Goal: Task Accomplishment & Management: Use online tool/utility

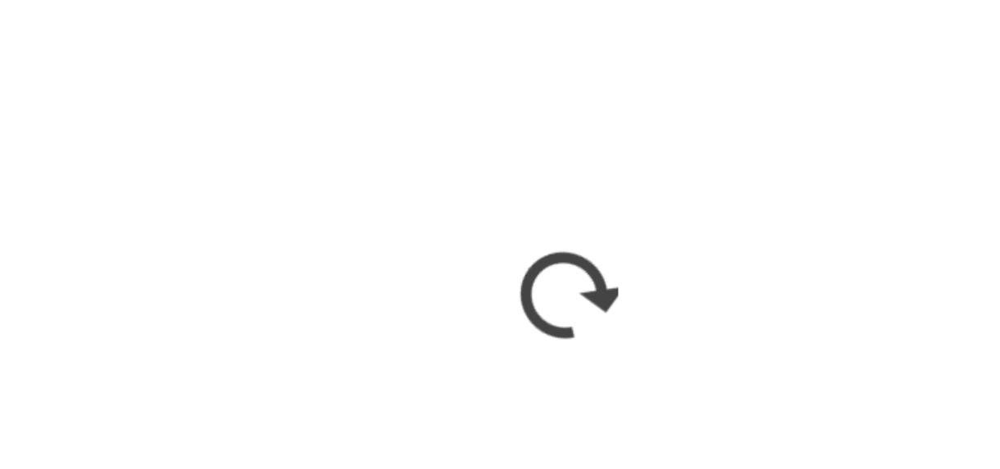
scroll to position [1029, 0]
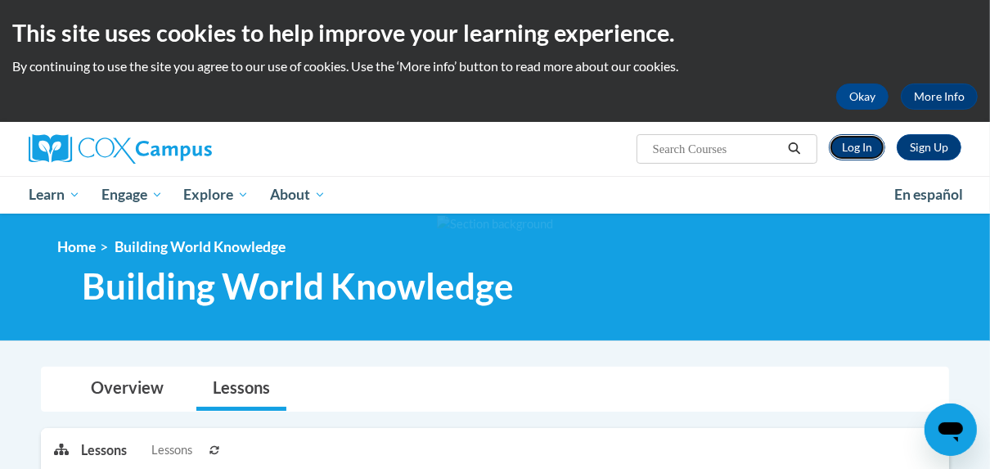
click at [874, 146] on link "Log In" at bounding box center [857, 147] width 56 height 26
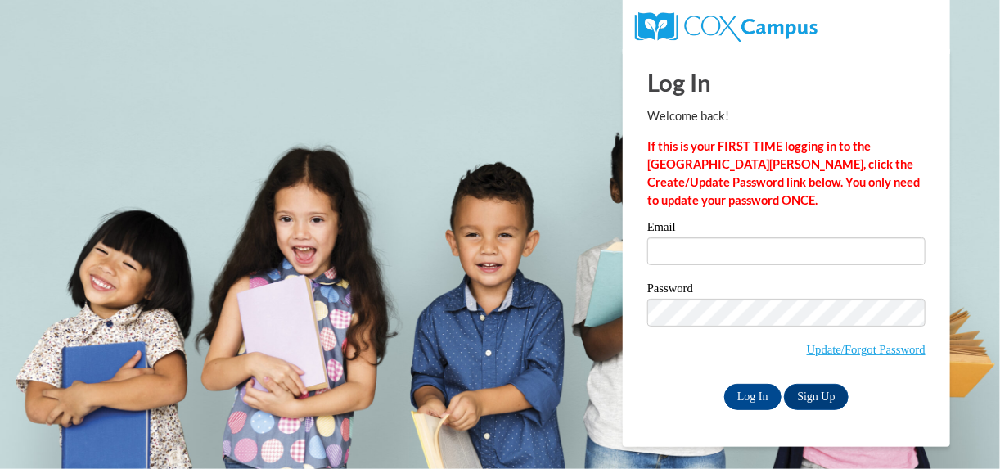
click at [759, 266] on div "Email" at bounding box center [786, 249] width 278 height 56
click at [759, 256] on input "Email" at bounding box center [786, 251] width 278 height 28
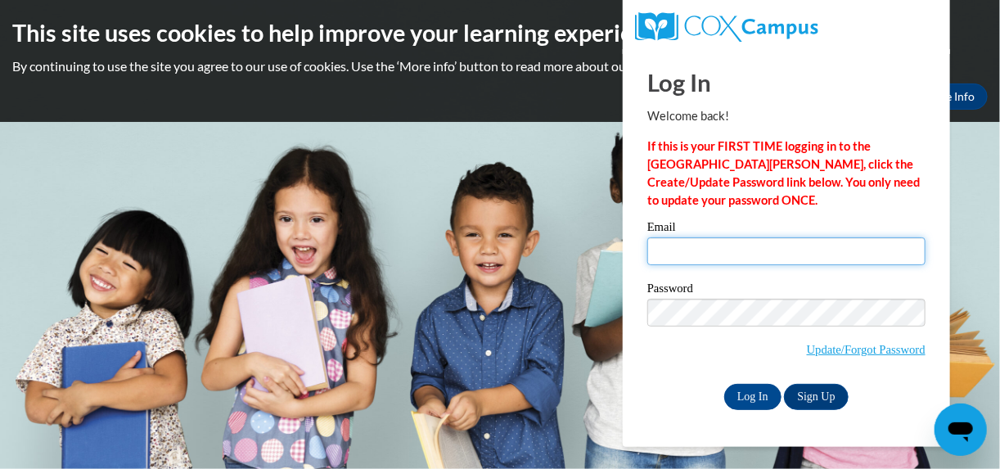
type input "[EMAIL_ADDRESS][DOMAIN_NAME]"
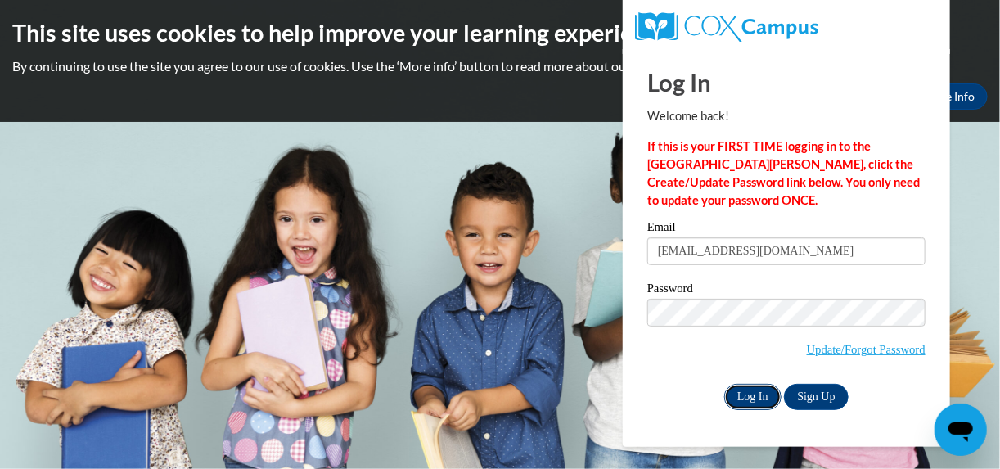
click at [760, 398] on input "Log In" at bounding box center [752, 397] width 57 height 26
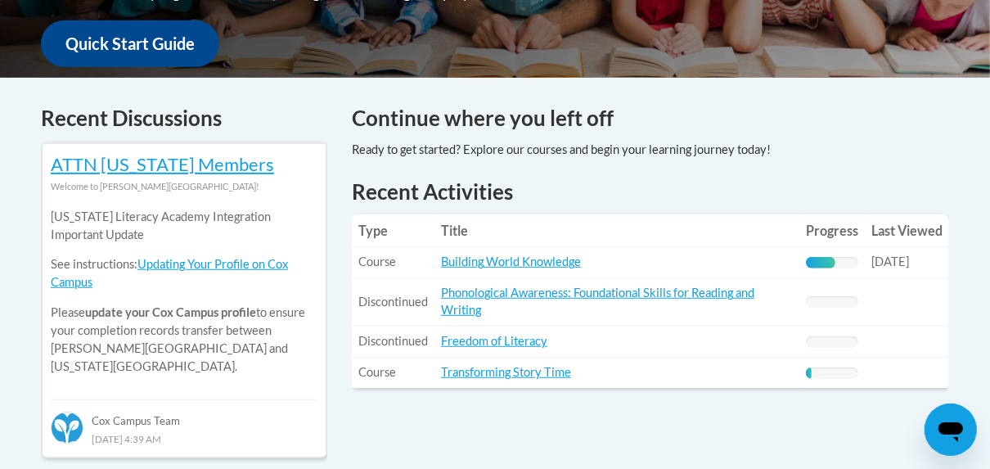
scroll to position [622, 0]
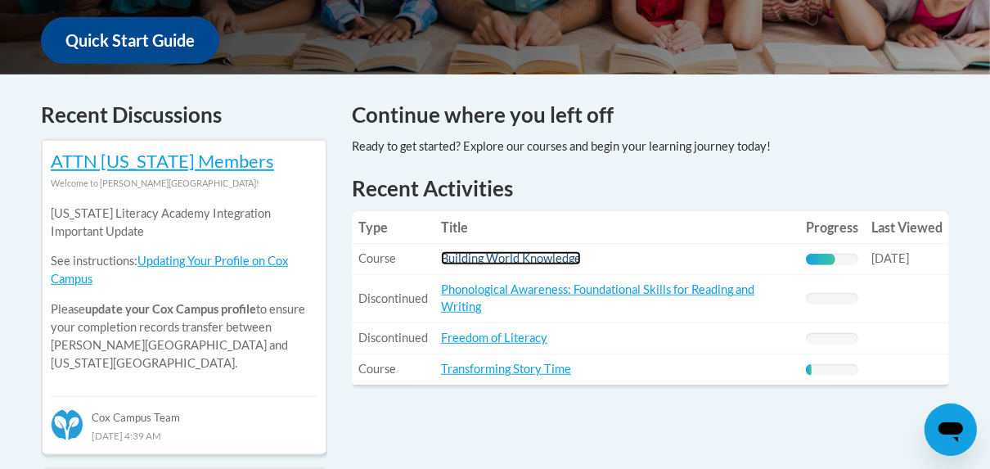
click at [567, 259] on link "Building World Knowledge" at bounding box center [511, 258] width 140 height 14
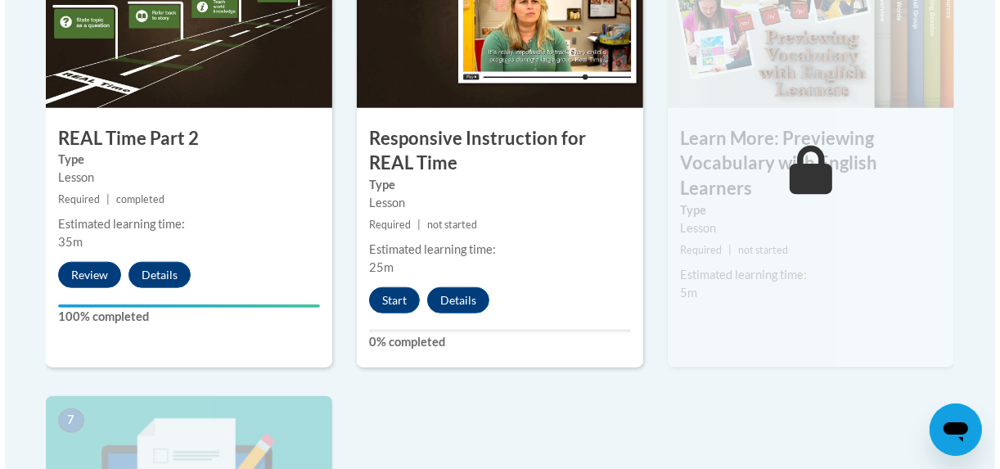
scroll to position [1044, 0]
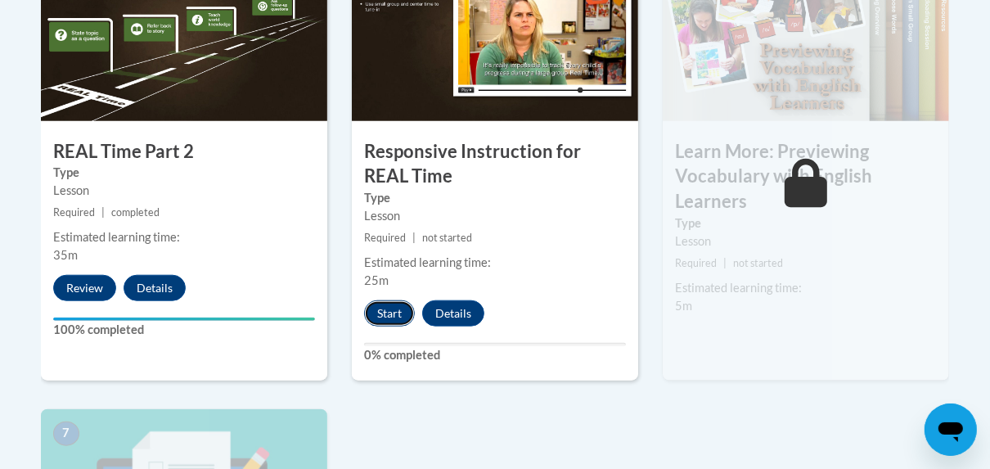
click at [399, 307] on button "Start" at bounding box center [389, 313] width 51 height 26
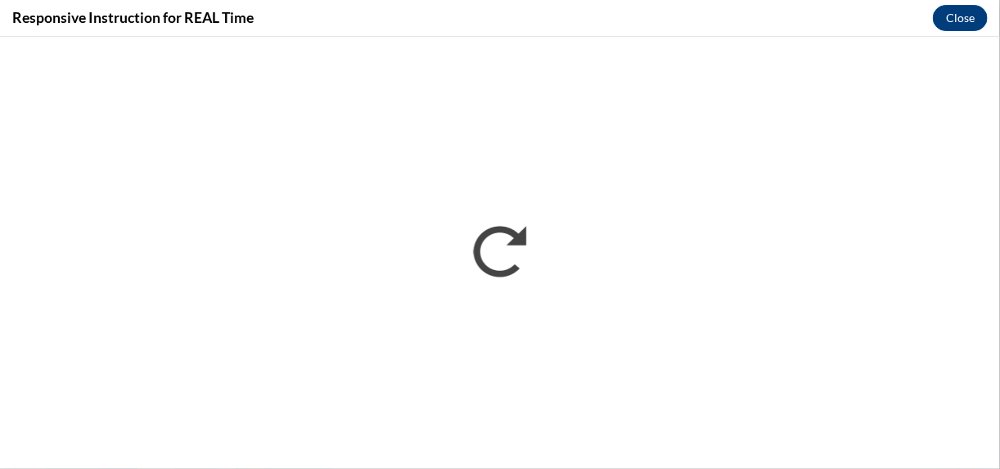
scroll to position [0, 0]
